Goal: Check status

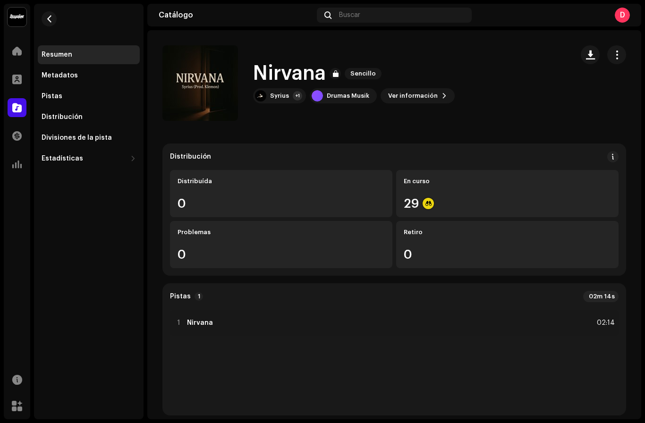
scroll to position [18, 0]
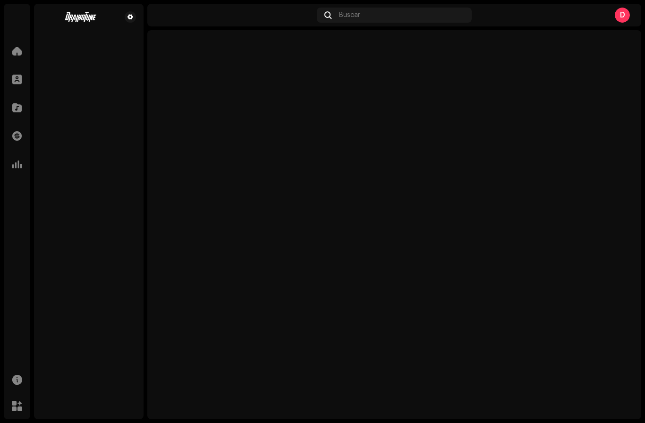
scroll to position [34, 0]
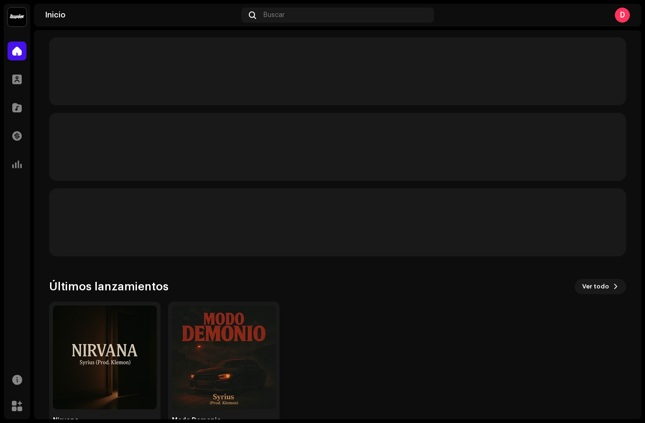
scroll to position [10, 0]
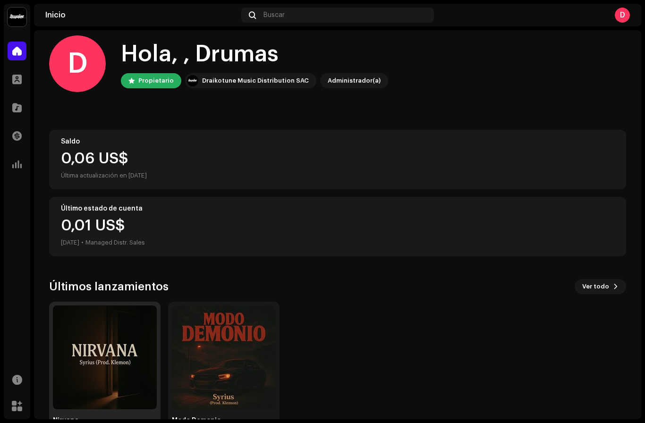
click at [138, 318] on img at bounding box center [105, 358] width 104 height 104
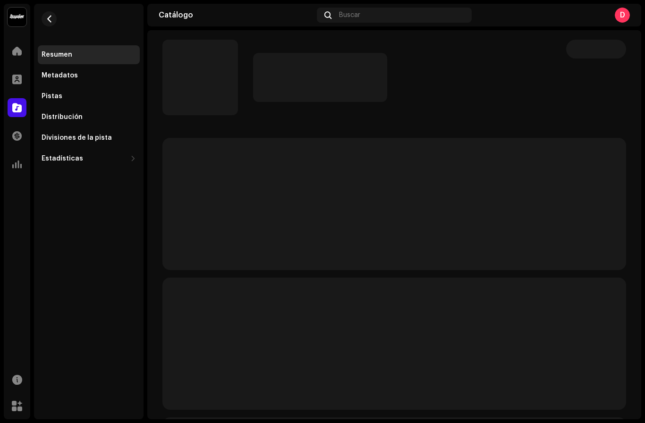
click at [128, 336] on div "Resumen Metadatos Pistas Distribución Divisiones de la pista Estadísticas Consu…" at bounding box center [89, 212] width 110 height 416
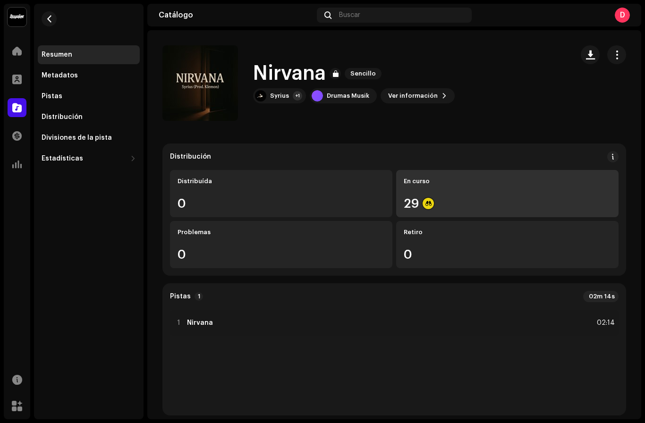
click at [460, 204] on div "29" at bounding box center [507, 203] width 207 height 12
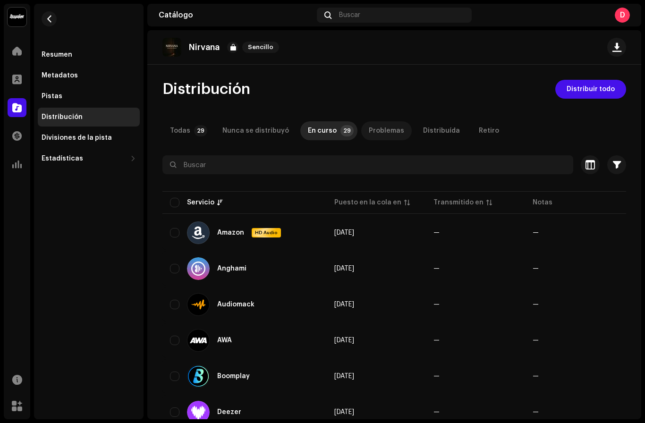
click at [369, 133] on div "Problemas" at bounding box center [386, 130] width 35 height 19
